Goal: Task Accomplishment & Management: Use online tool/utility

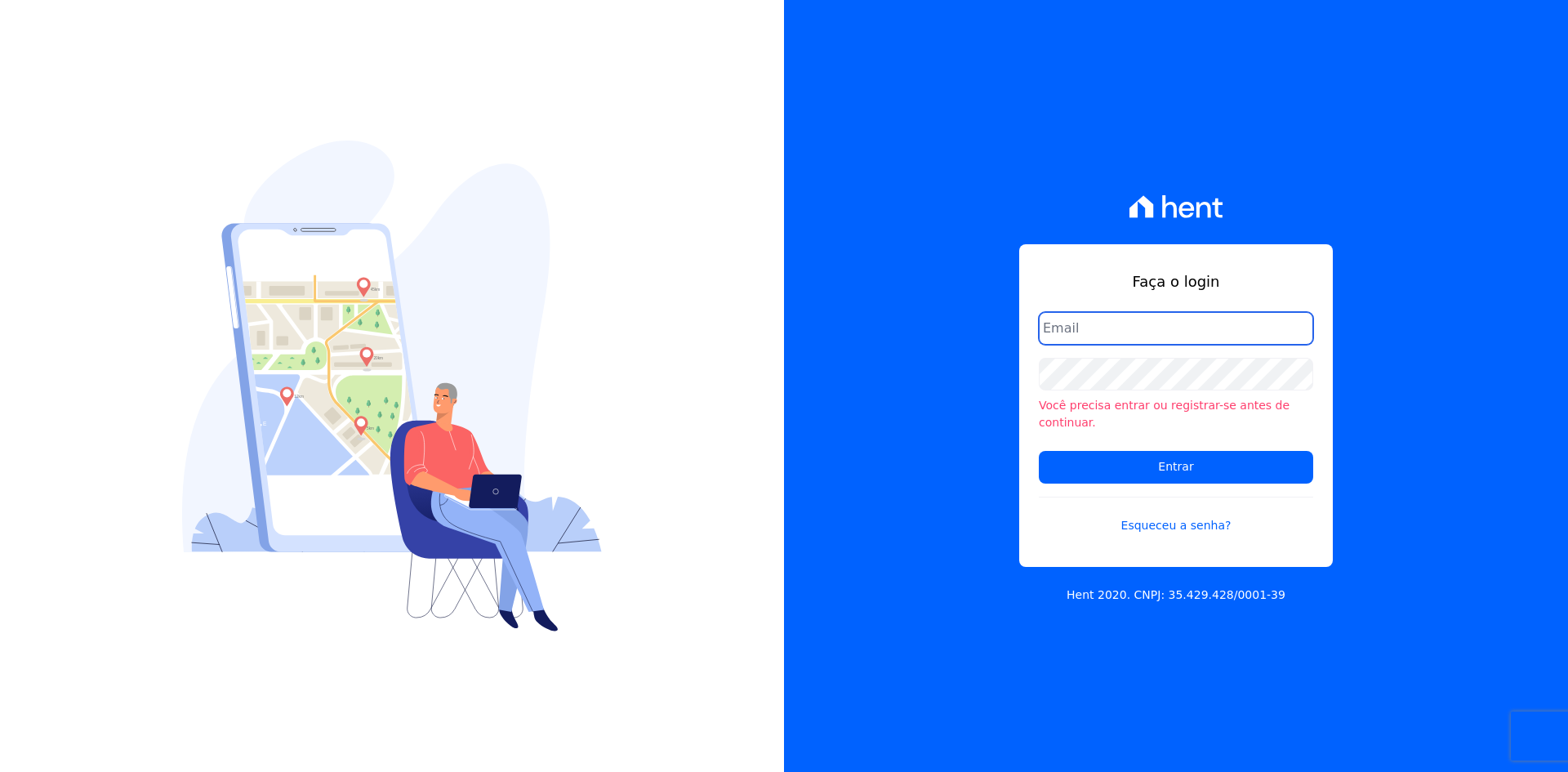
click at [1154, 334] on input "email" at bounding box center [1176, 328] width 275 height 33
type input "crveiga1981@gmail.com"
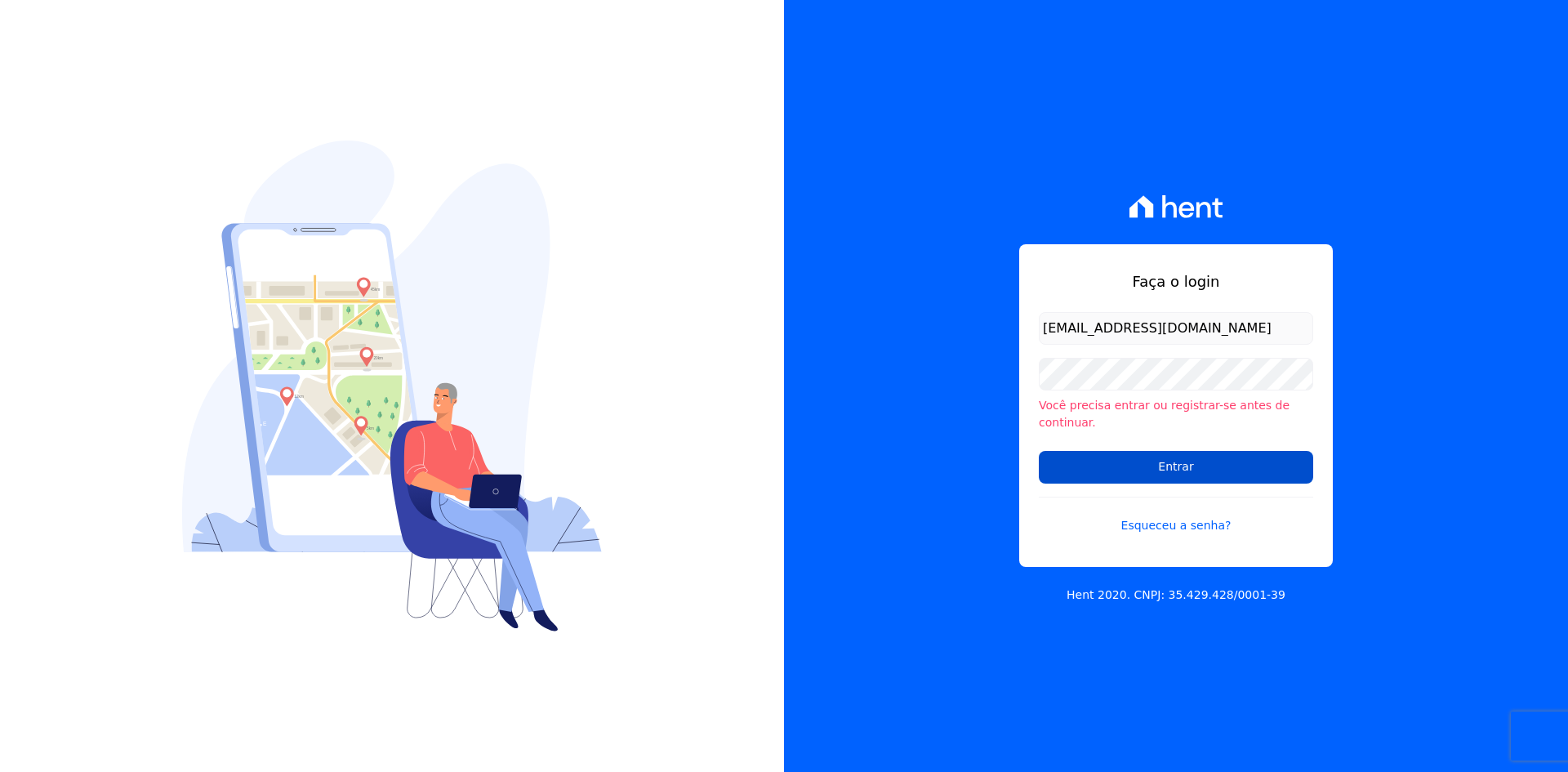
click at [1229, 466] on input "Entrar" at bounding box center [1176, 466] width 275 height 33
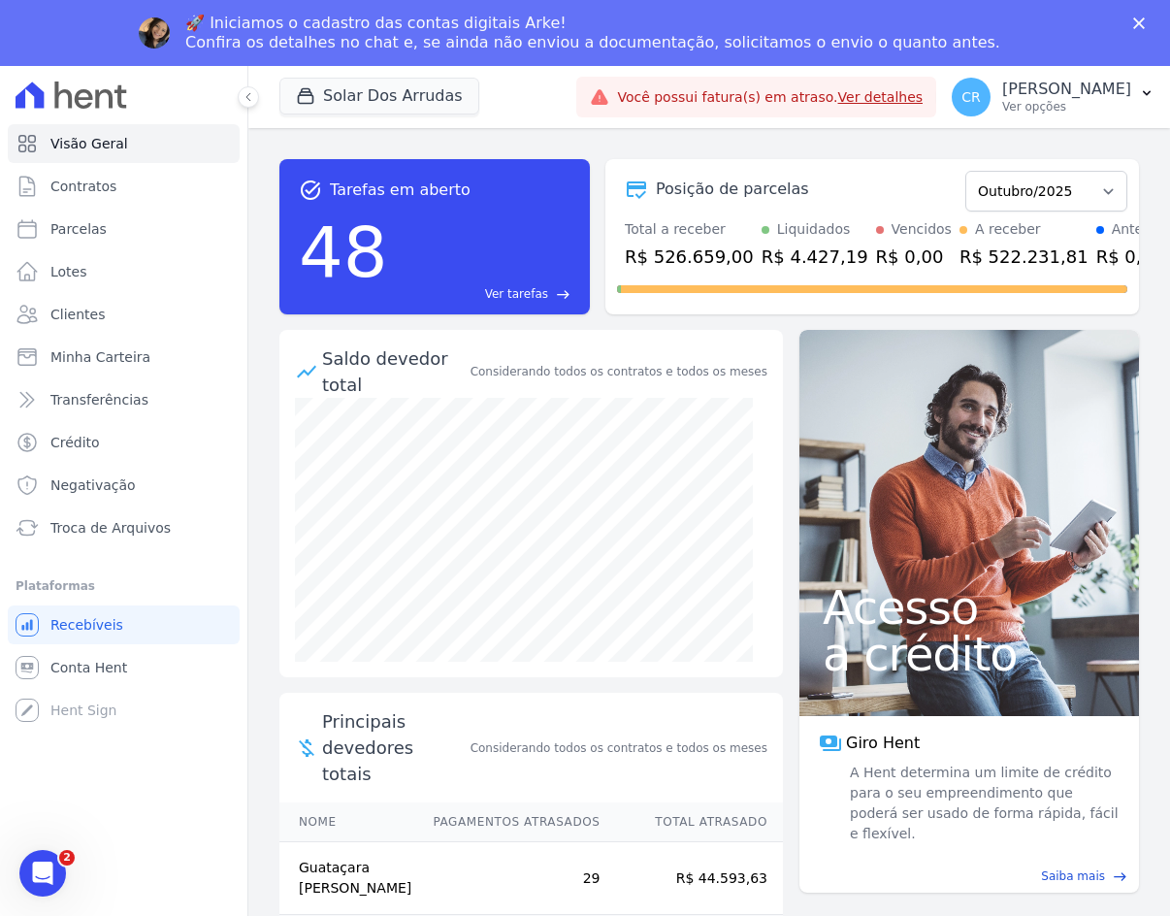
drag, startPoint x: 638, startPoint y: 898, endPoint x: 718, endPoint y: 893, distance: 79.7
click at [74, 308] on span "Clientes" at bounding box center [77, 314] width 54 height 19
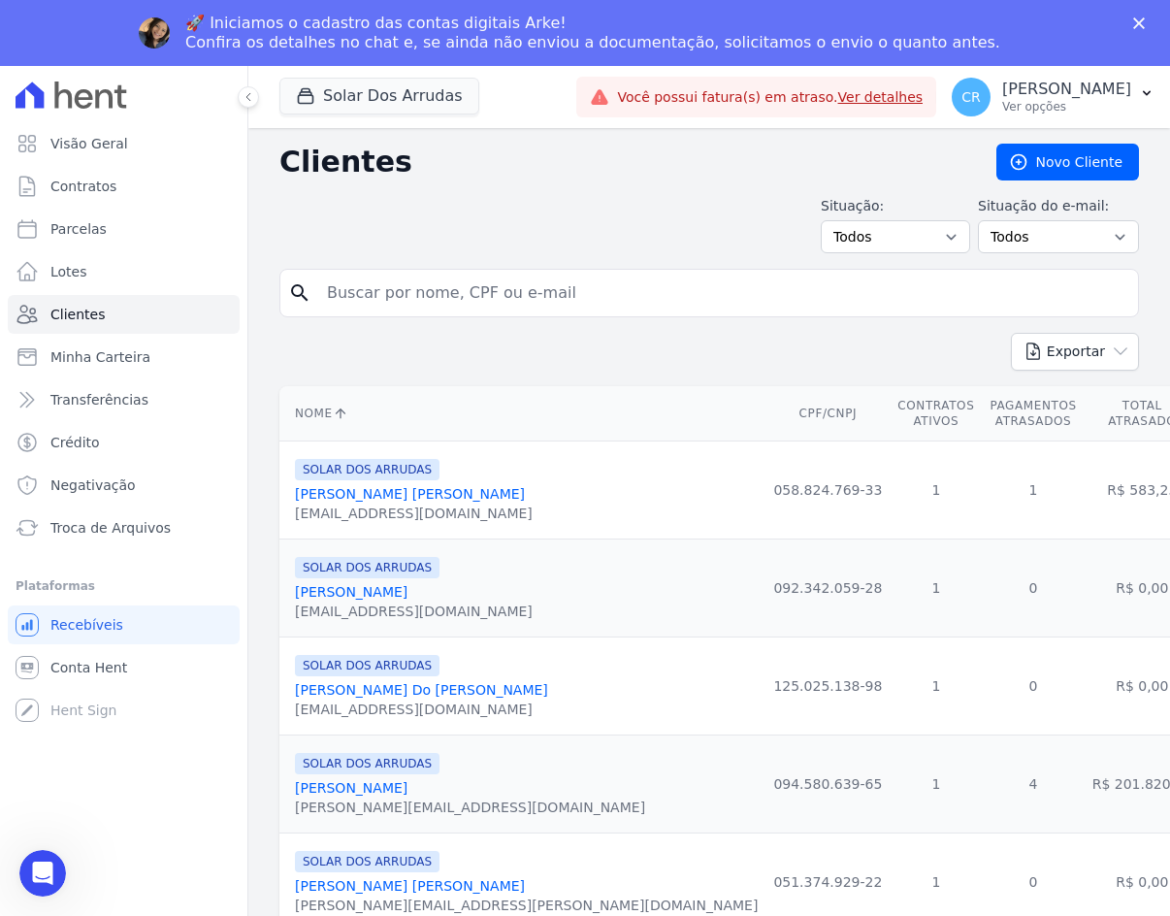
click at [504, 278] on input "search" at bounding box center [722, 293] width 815 height 39
type input "dalcinete"
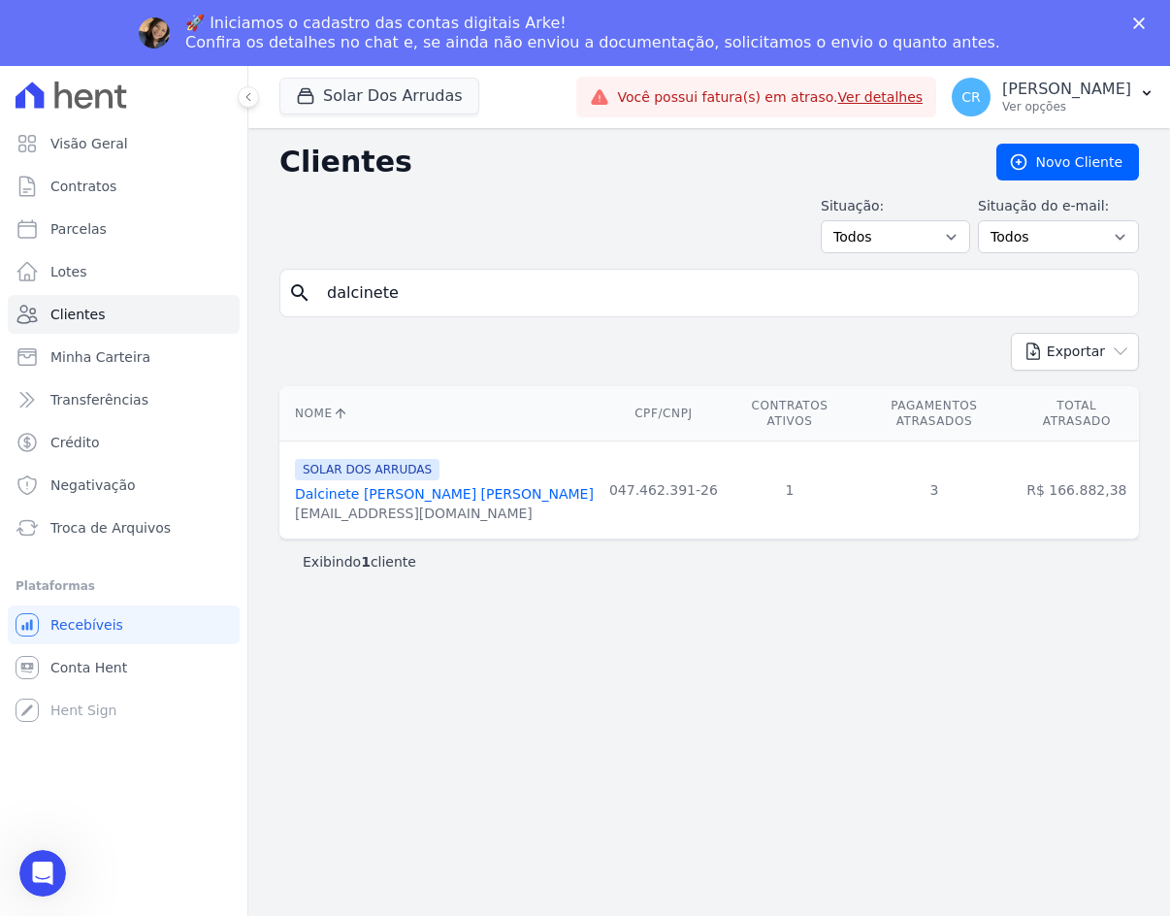
click at [349, 486] on link "Dalcinete De Souza Branco" at bounding box center [444, 494] width 299 height 16
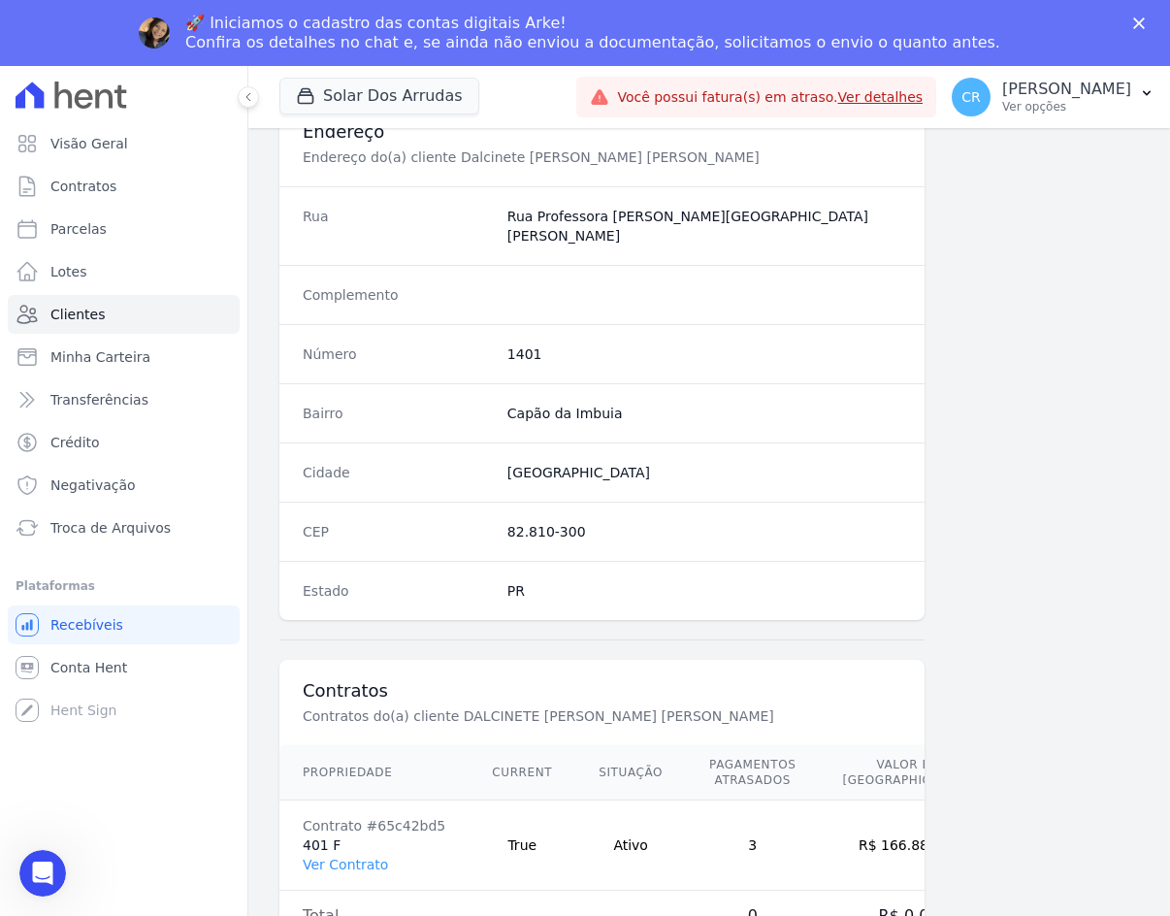
scroll to position [929, 0]
click at [350, 854] on link "Ver Contrato" at bounding box center [345, 862] width 85 height 16
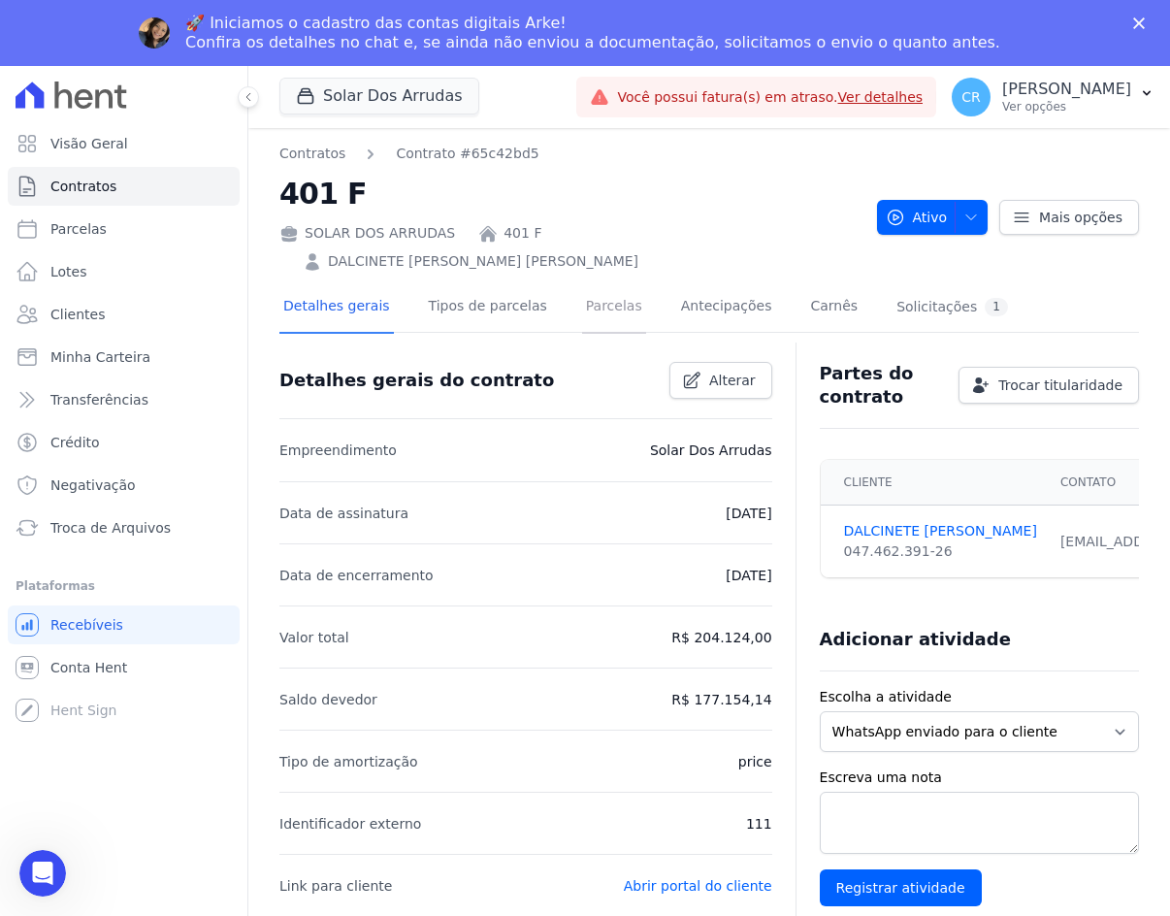
click at [582, 282] on link "Parcelas" at bounding box center [614, 307] width 64 height 51
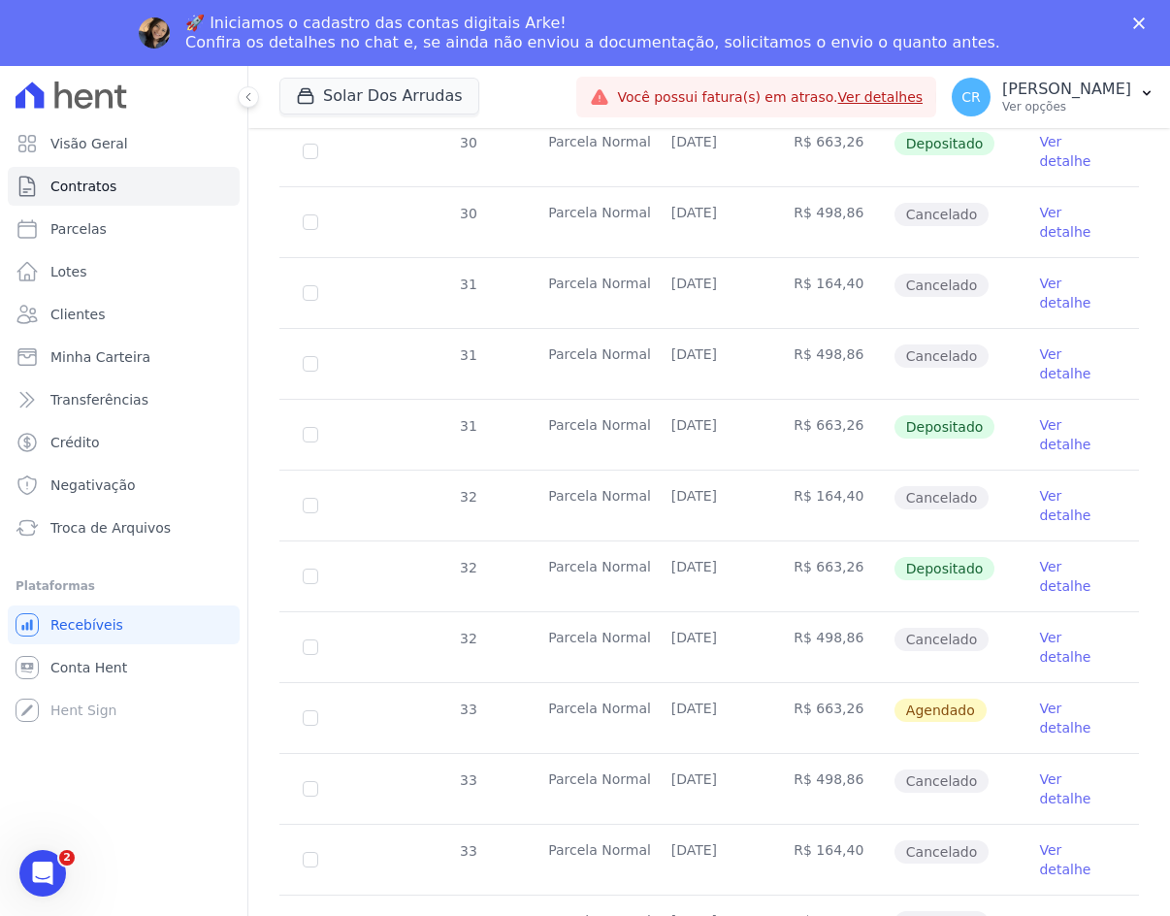
scroll to position [1552, 0]
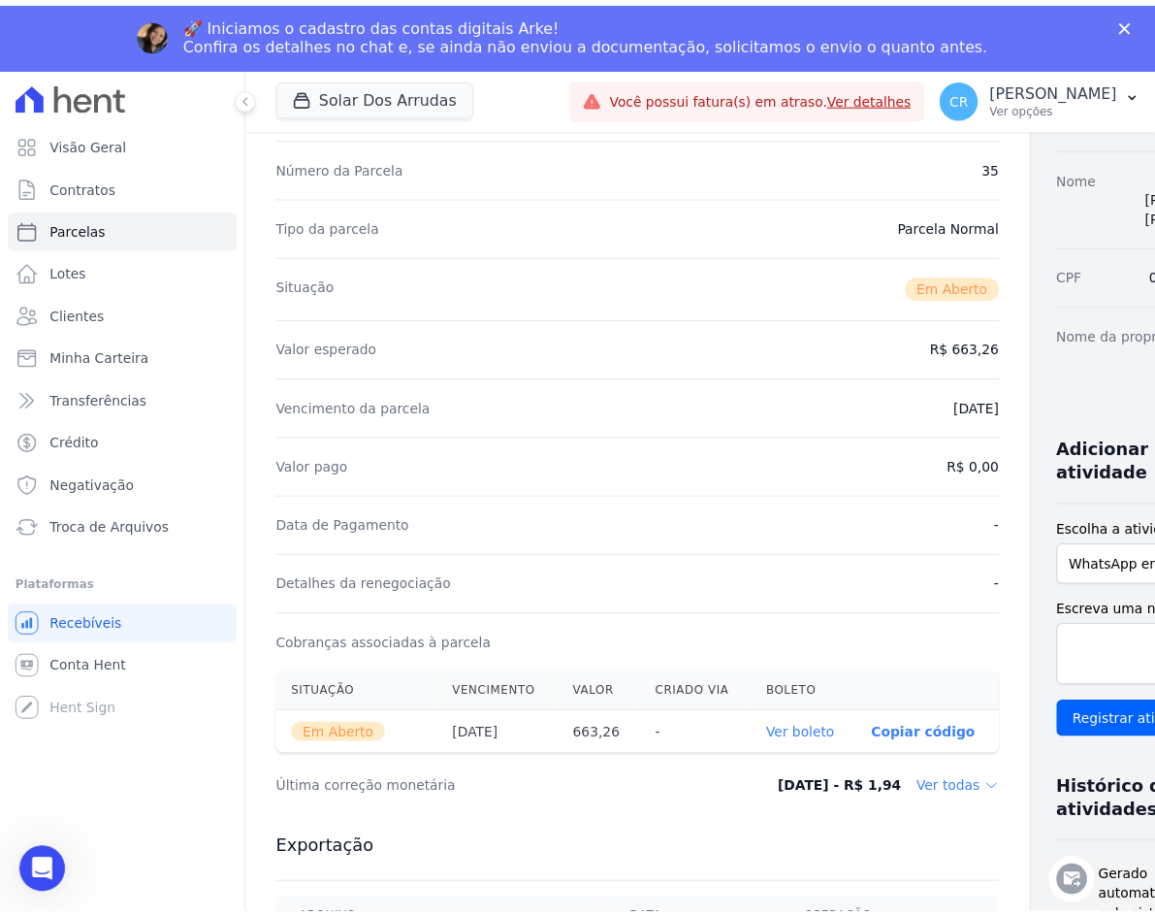
scroll to position [194, 0]
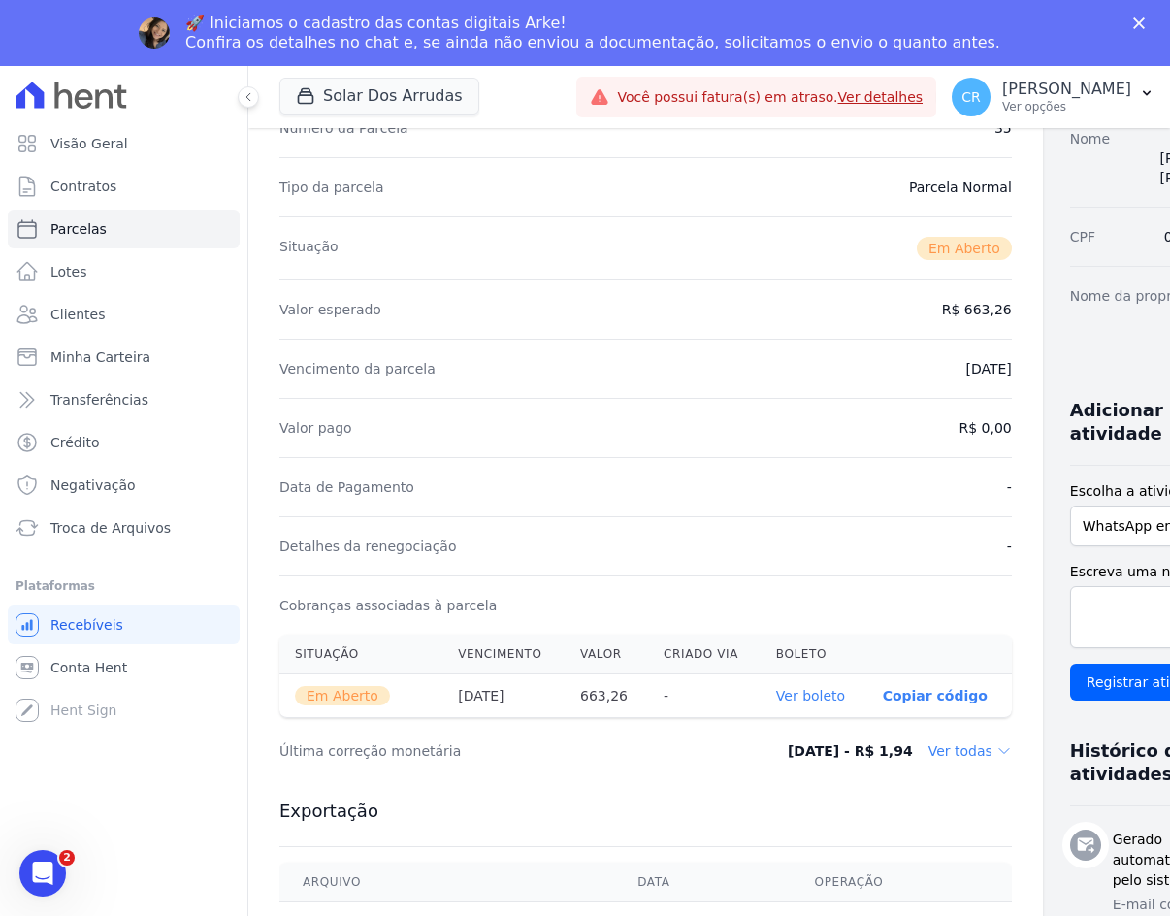
click at [883, 693] on p "Copiar código" at bounding box center [935, 696] width 105 height 16
click at [786, 695] on link "Ver boleto" at bounding box center [820, 698] width 69 height 16
click at [81, 672] on span "Conta Hent" at bounding box center [88, 667] width 77 height 19
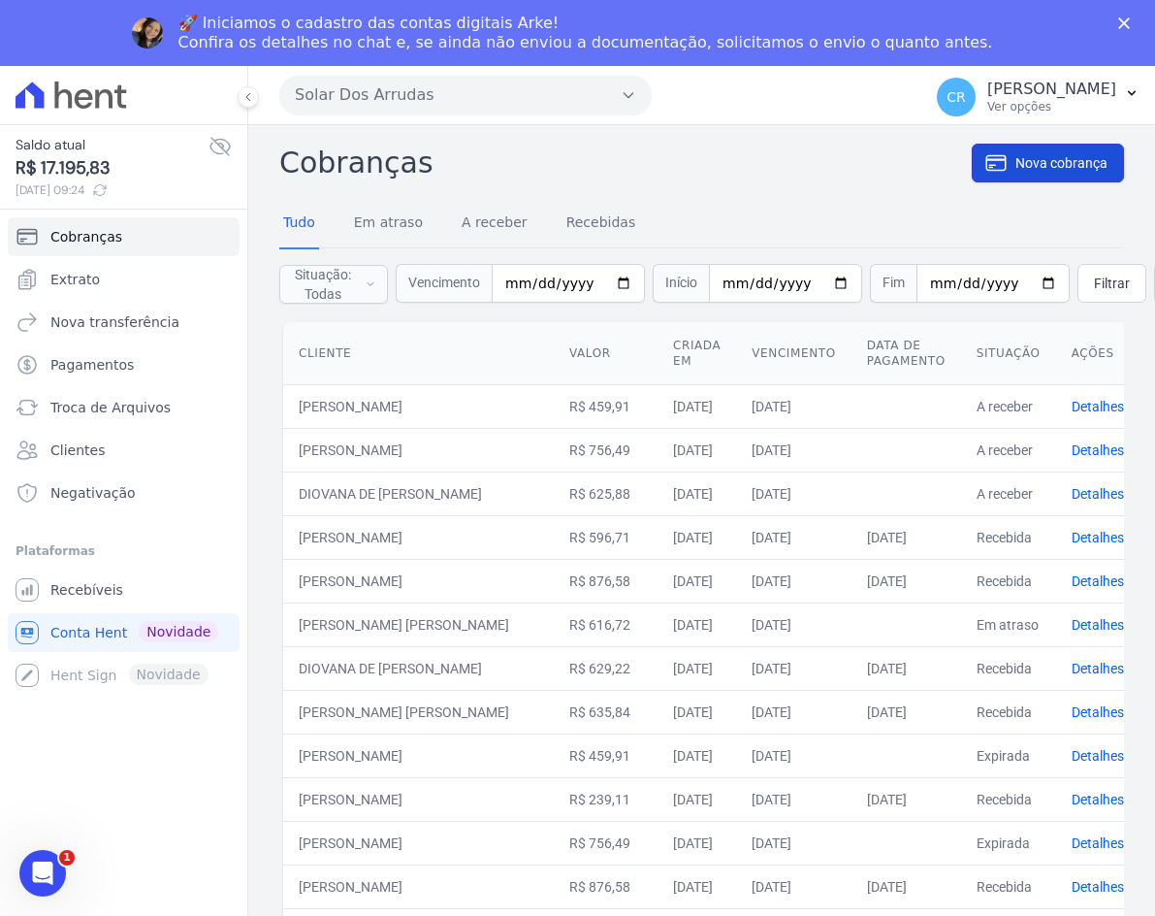
click at [1046, 154] on span "Nova cobrança" at bounding box center [1062, 162] width 92 height 19
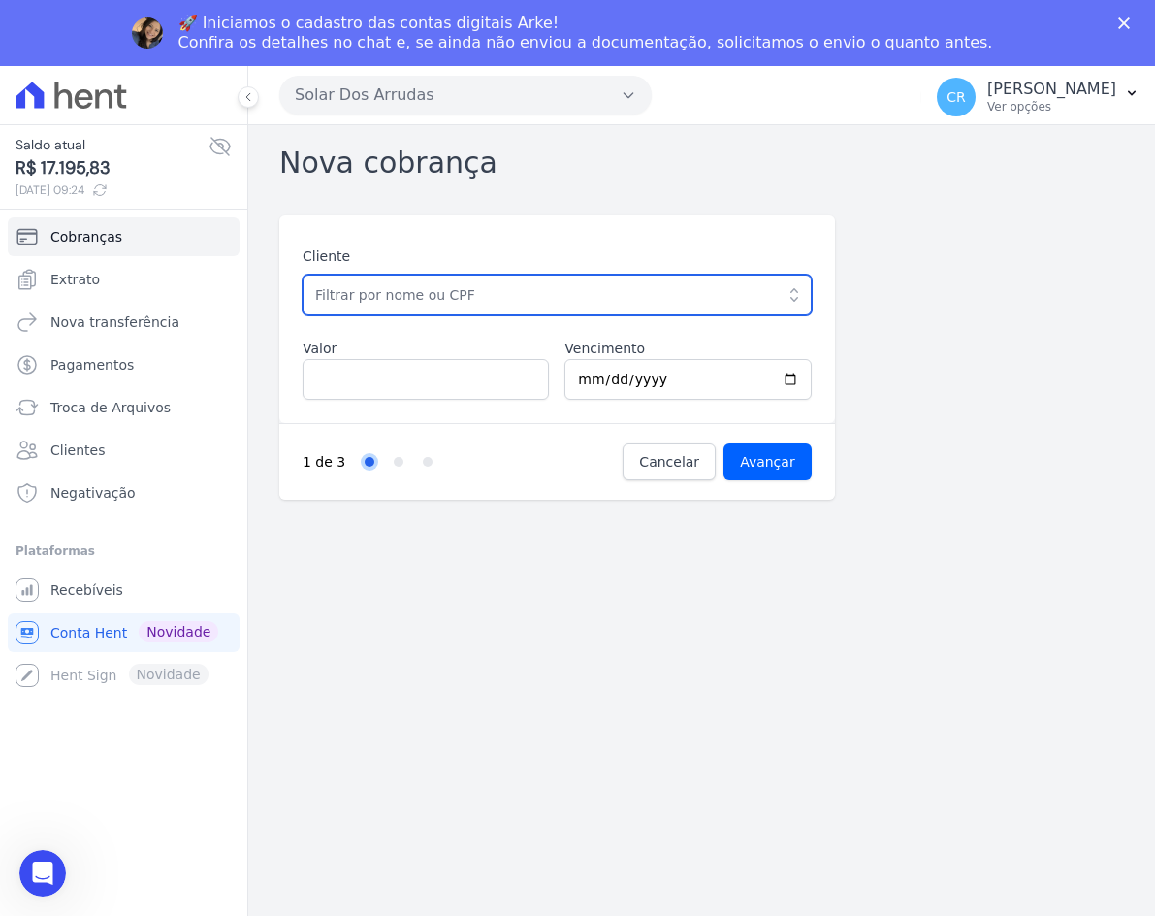
click at [488, 295] on input "text" at bounding box center [557, 295] width 509 height 41
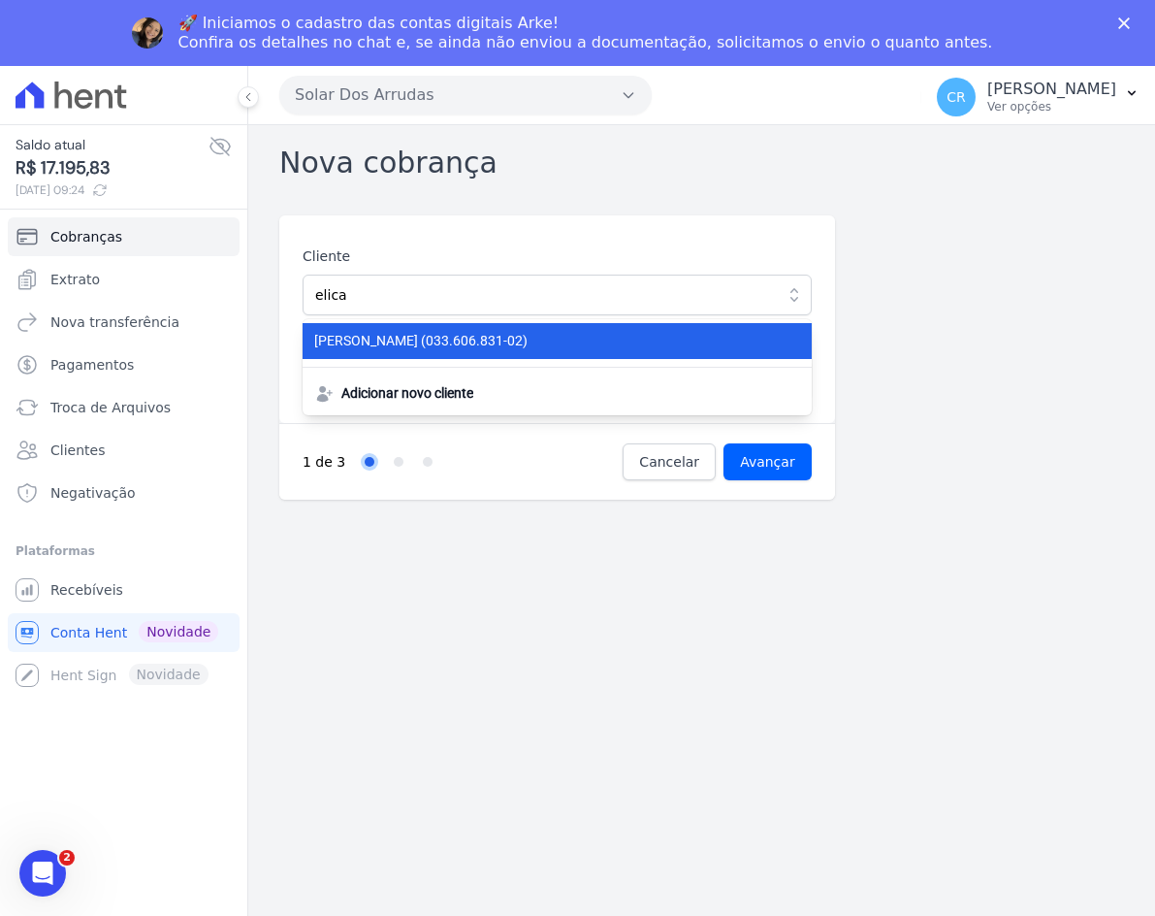
click at [460, 344] on span "ELICA LUCAS PEREIRA (033.606.831-02)" at bounding box center [545, 341] width 463 height 20
type input "[PERSON_NAME]"
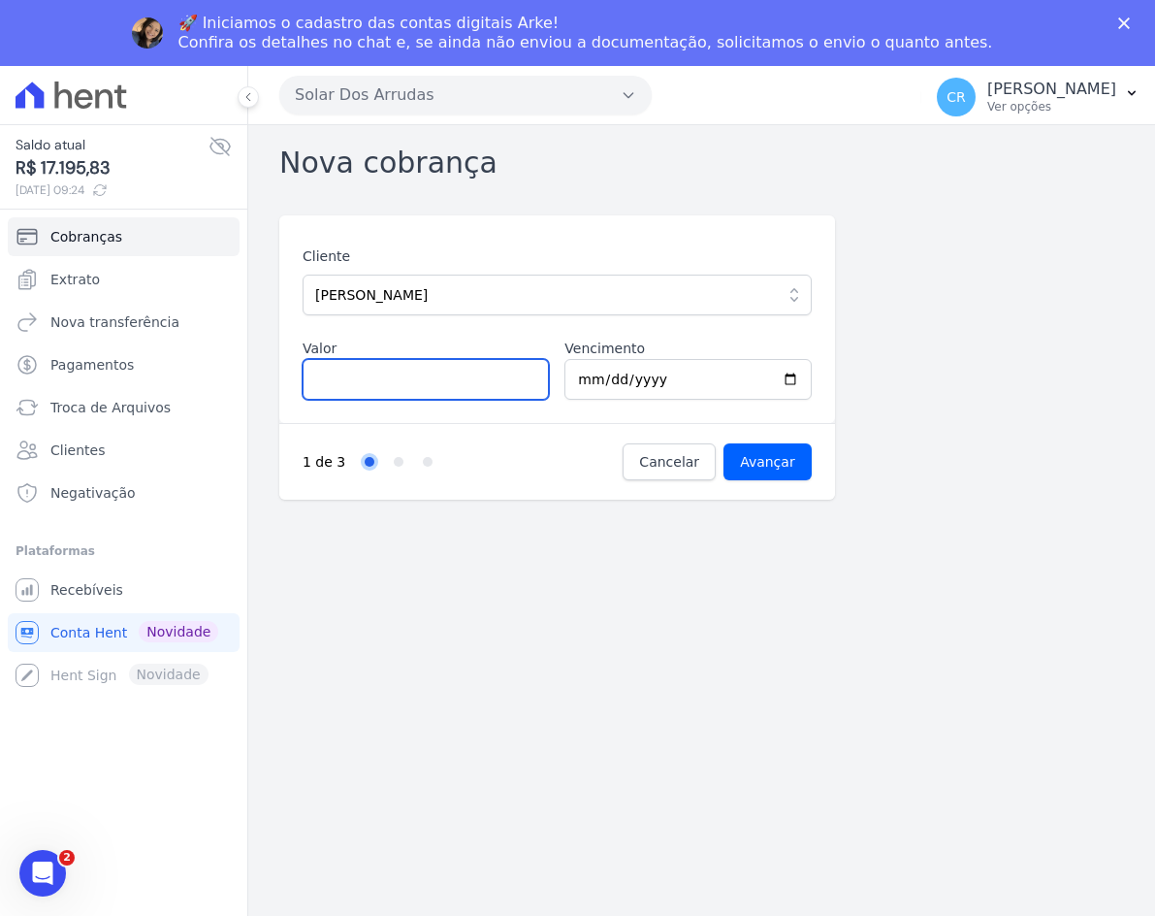
click at [397, 377] on input "Valor" at bounding box center [426, 379] width 246 height 41
click at [427, 373] on input "Valor" at bounding box center [426, 379] width 246 height 41
type input "594.74"
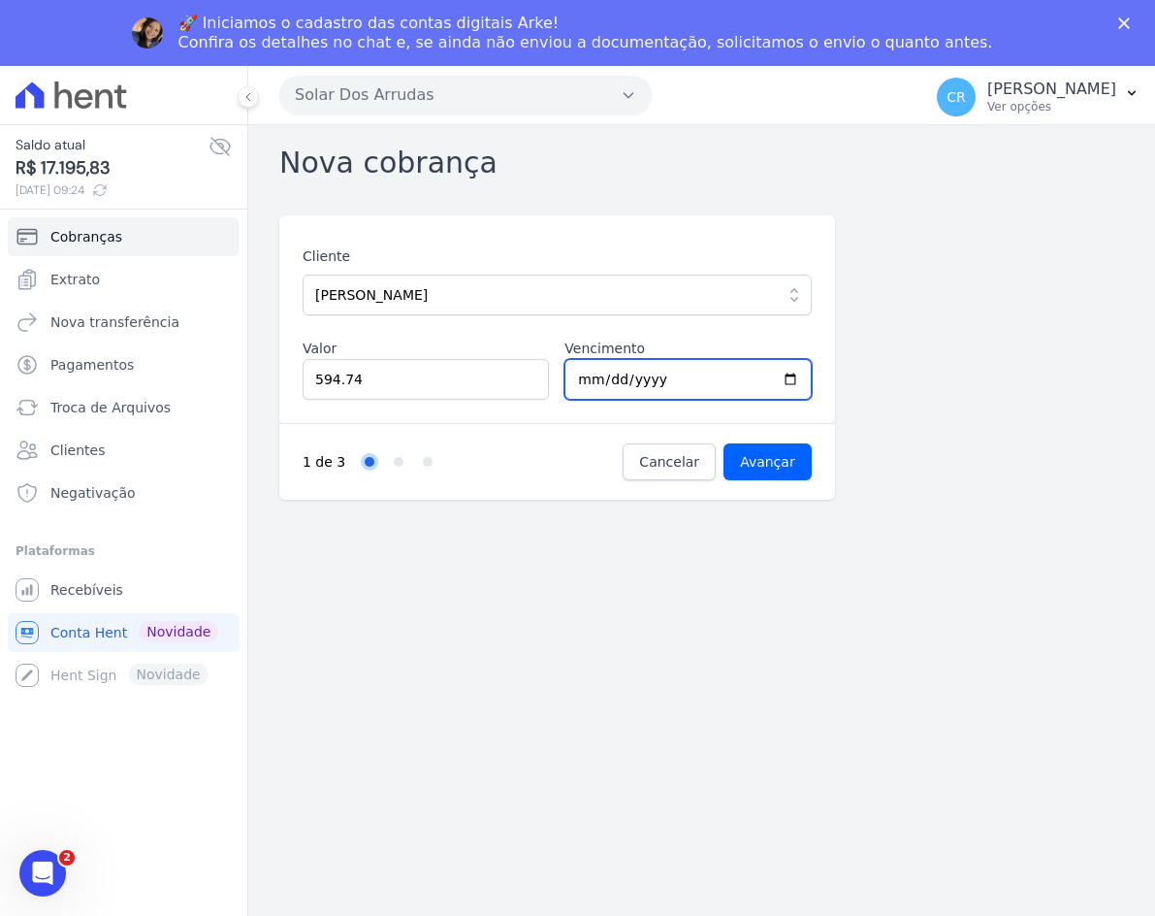
click at [589, 374] on input "2025-10-10" at bounding box center [688, 379] width 246 height 41
type input "2025-10-13"
click at [764, 463] on input "Avançar" at bounding box center [768, 461] width 88 height 37
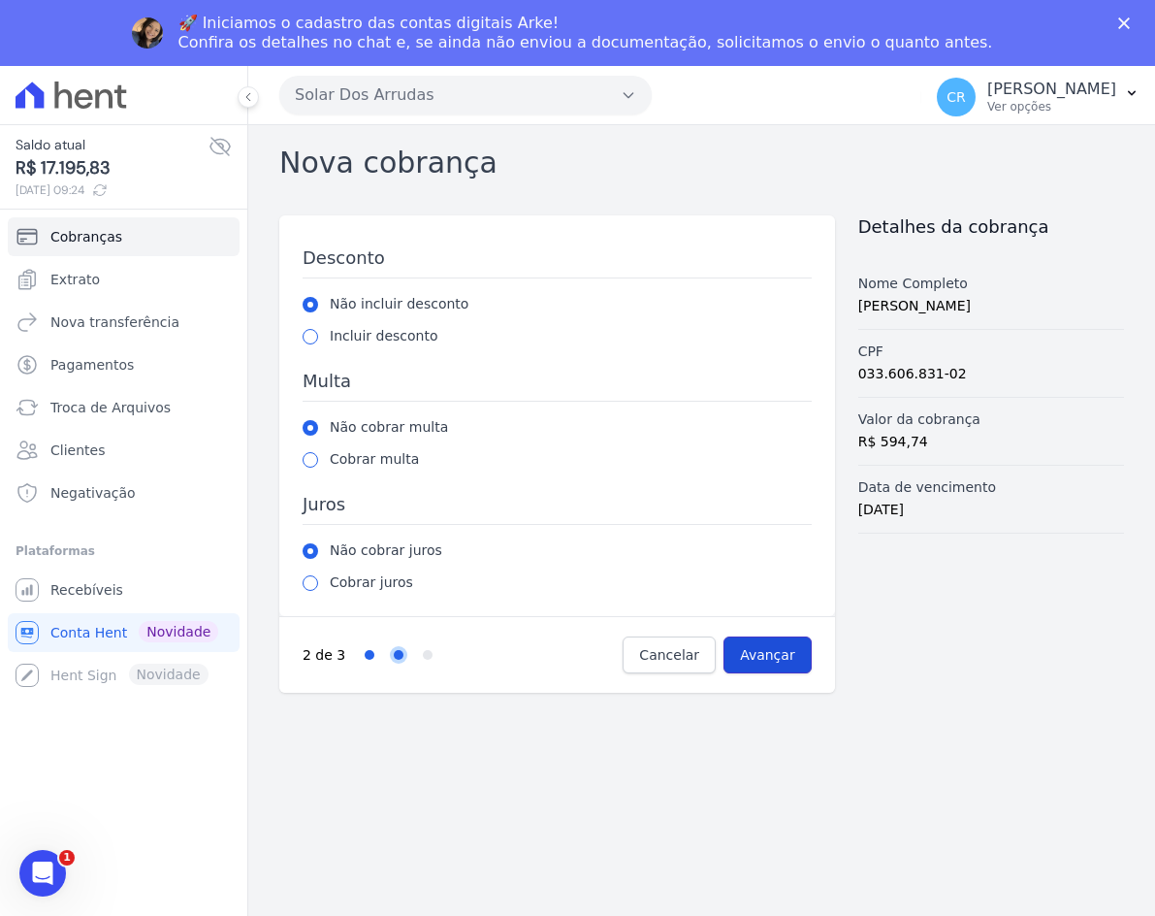
click at [773, 649] on input "Avançar" at bounding box center [768, 654] width 88 height 37
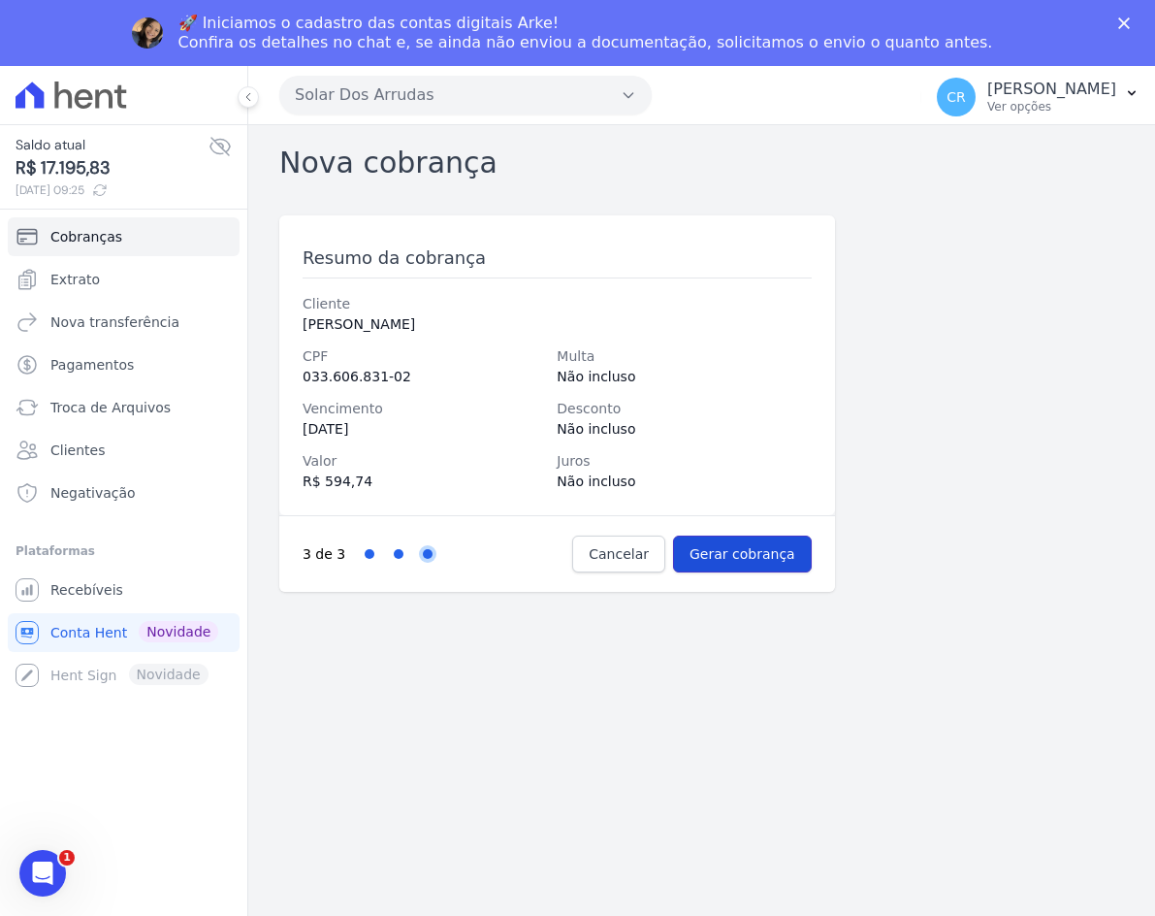
click at [760, 559] on input "Gerar cobrança" at bounding box center [742, 553] width 139 height 37
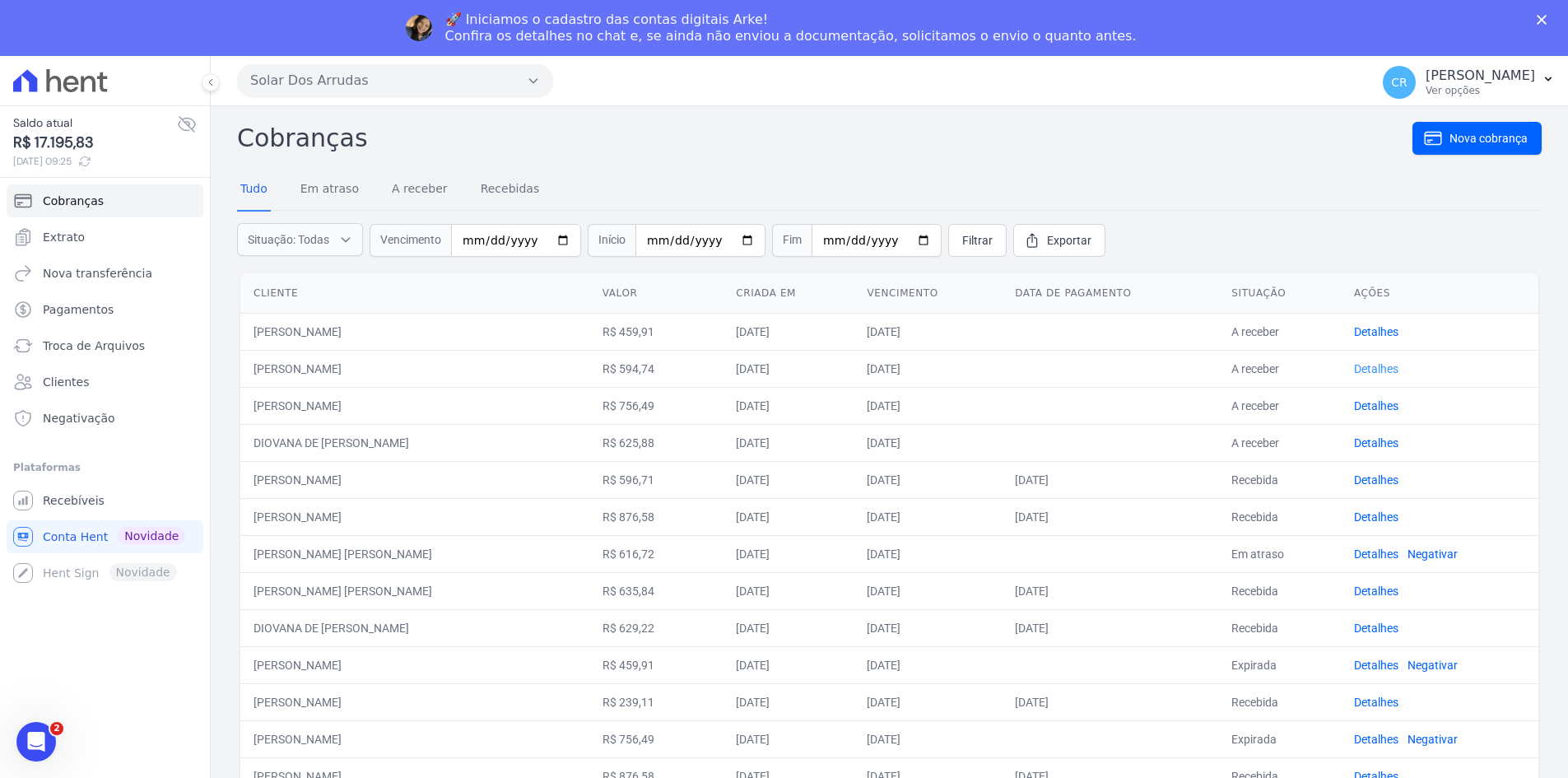
click at [992, 370] on link "Detalhes" at bounding box center [1376, 369] width 44 height 14
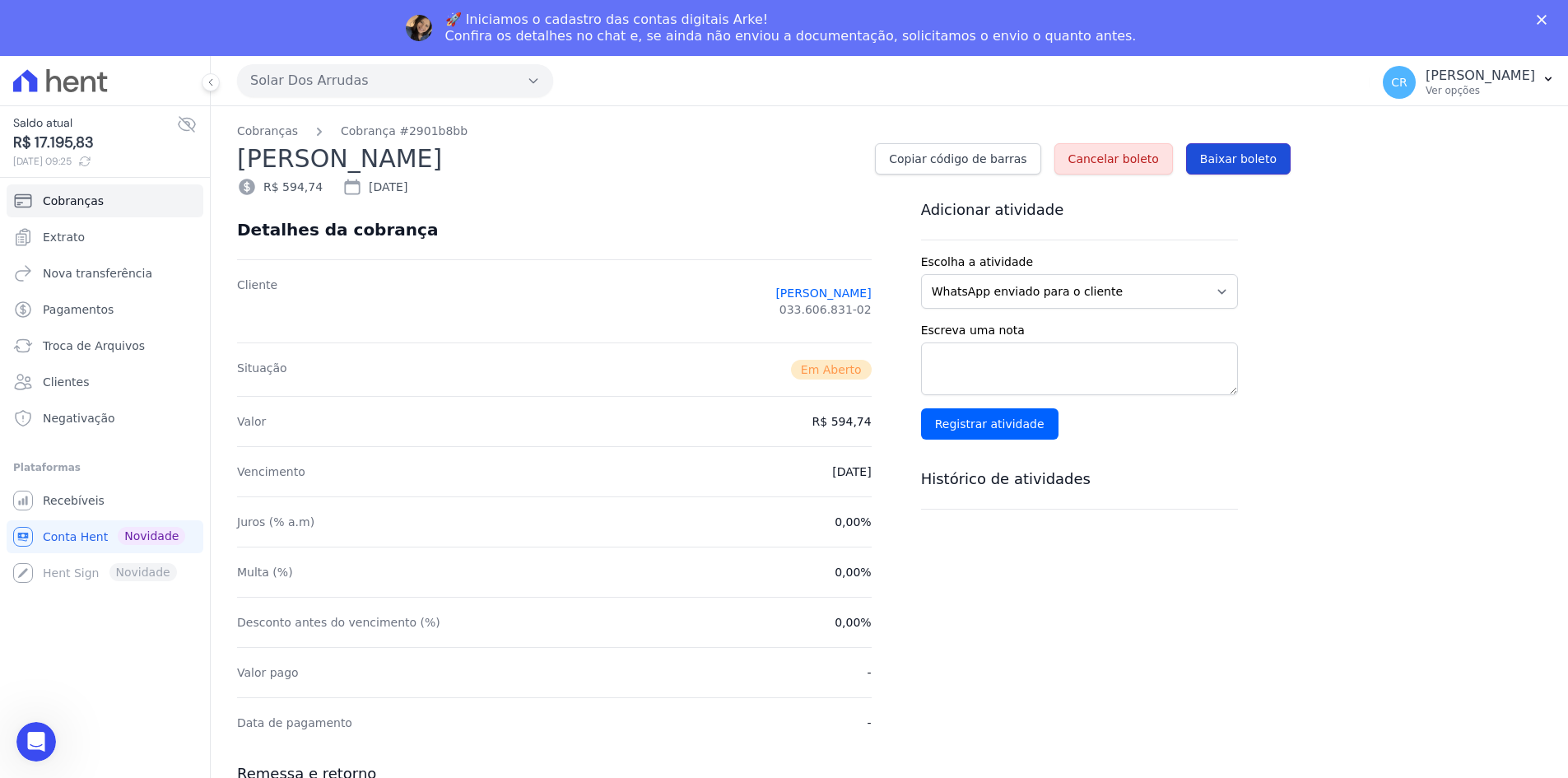
click at [992, 164] on span "Baixar boleto" at bounding box center [1238, 159] width 76 height 16
